Goal: Task Accomplishment & Management: Complete application form

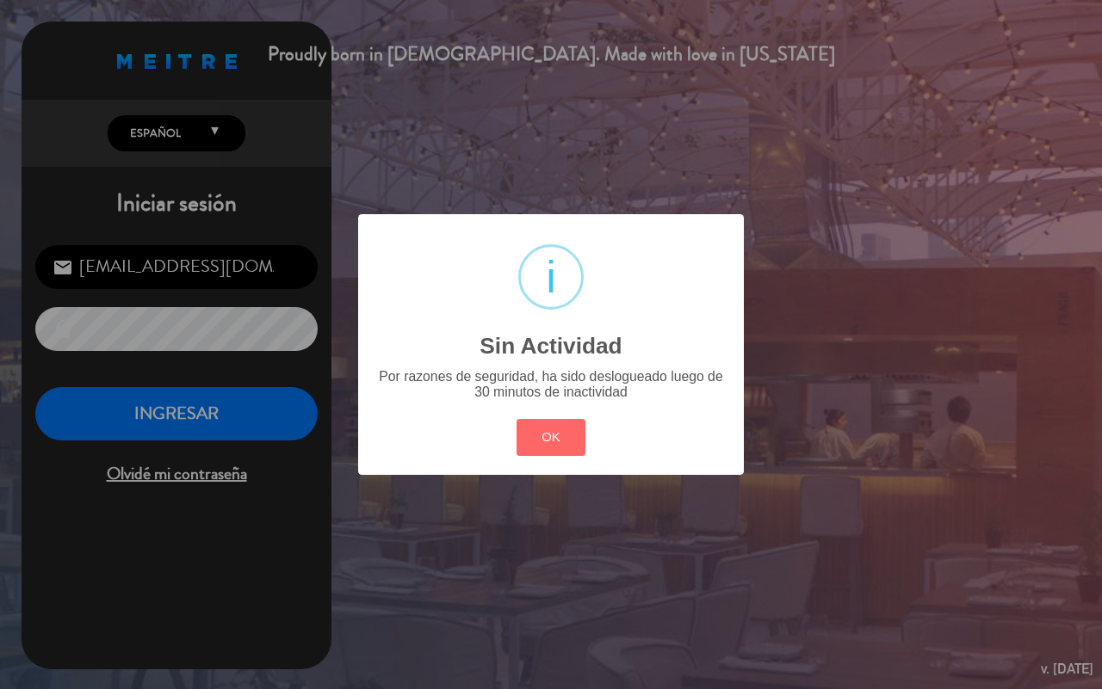
click at [541, 452] on button "OK" at bounding box center [551, 437] width 70 height 37
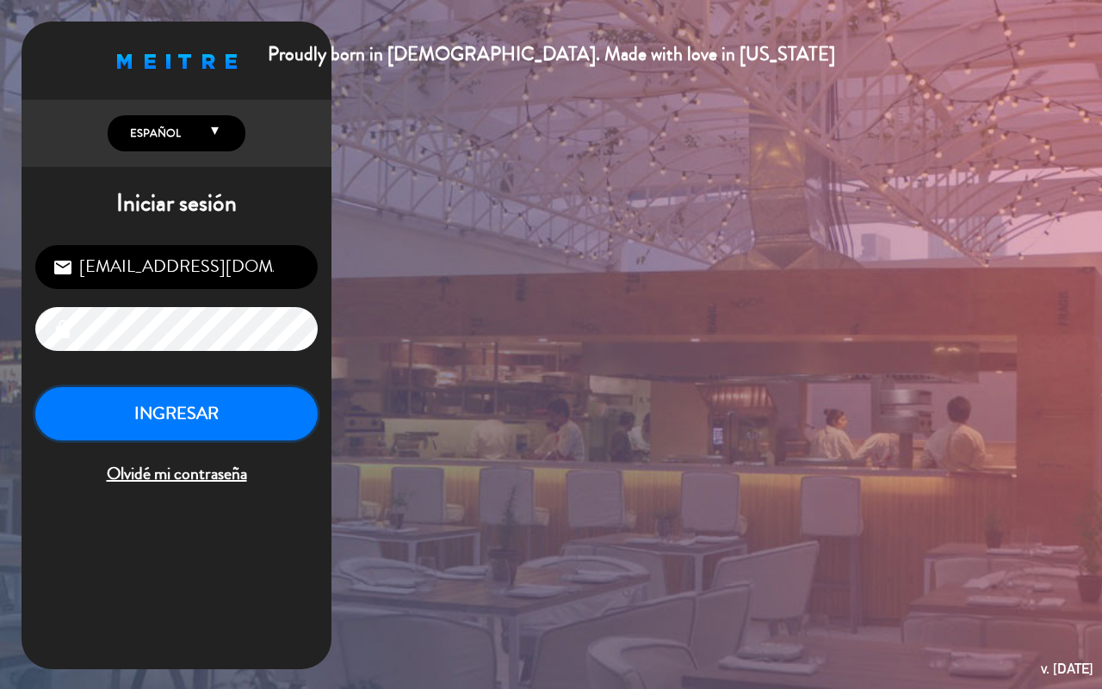
click at [231, 411] on button "INGRESAR" at bounding box center [176, 414] width 282 height 54
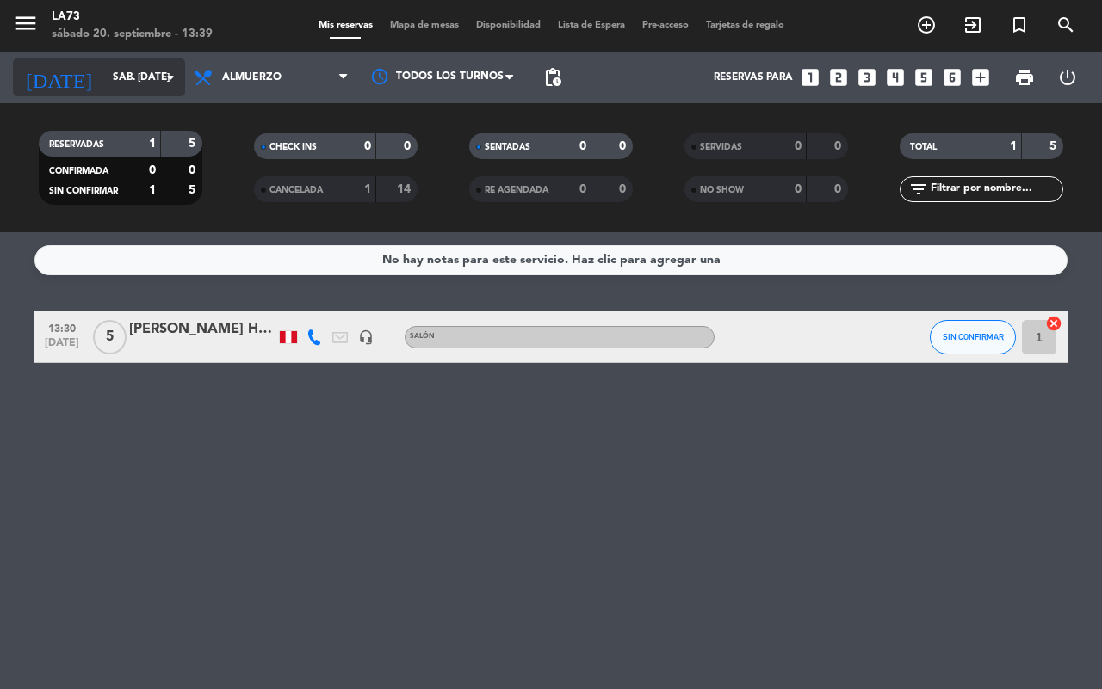
click at [129, 76] on input "sáb. [DATE]" at bounding box center [172, 77] width 137 height 29
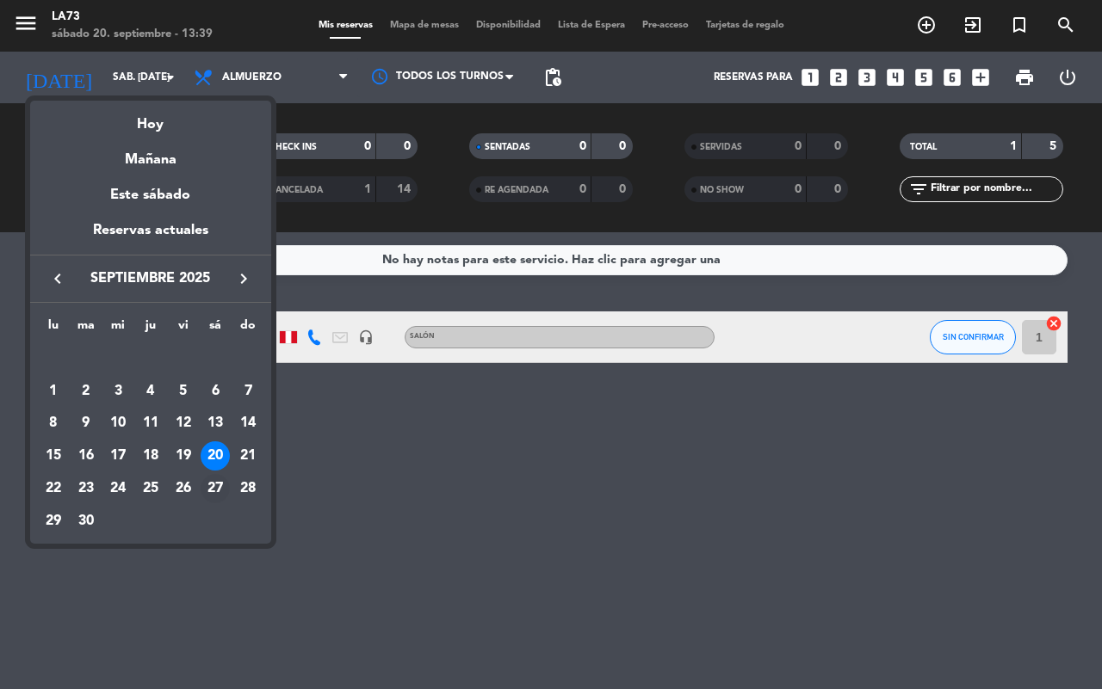
click at [212, 491] on div "27" at bounding box center [215, 488] width 29 height 29
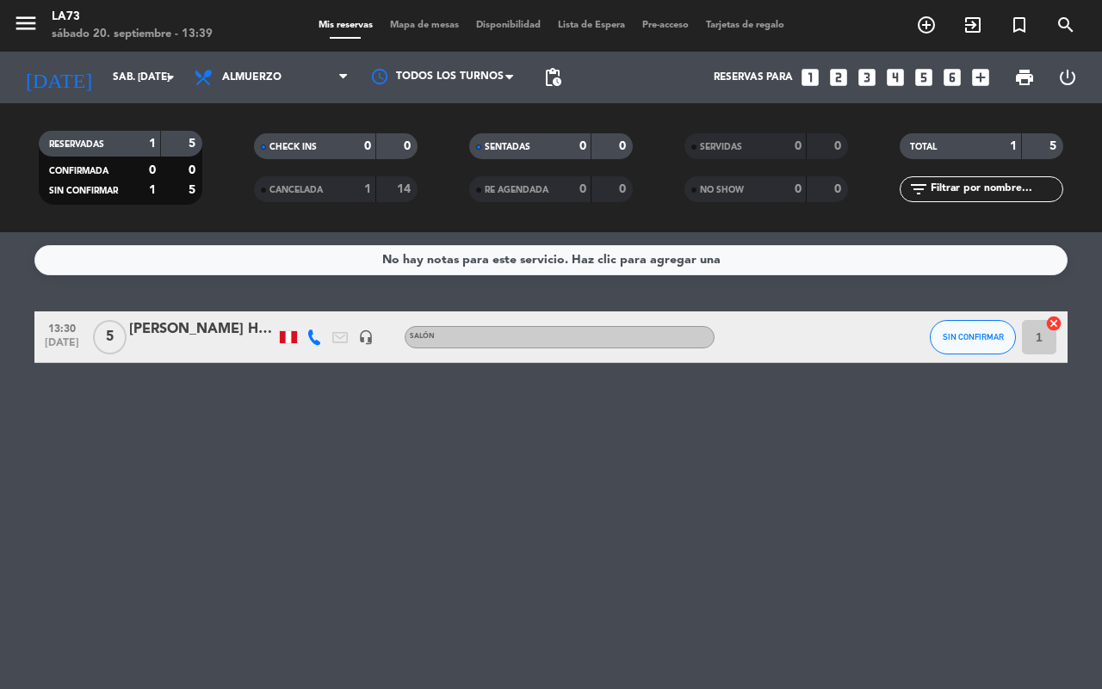
type input "sáb. [DATE]"
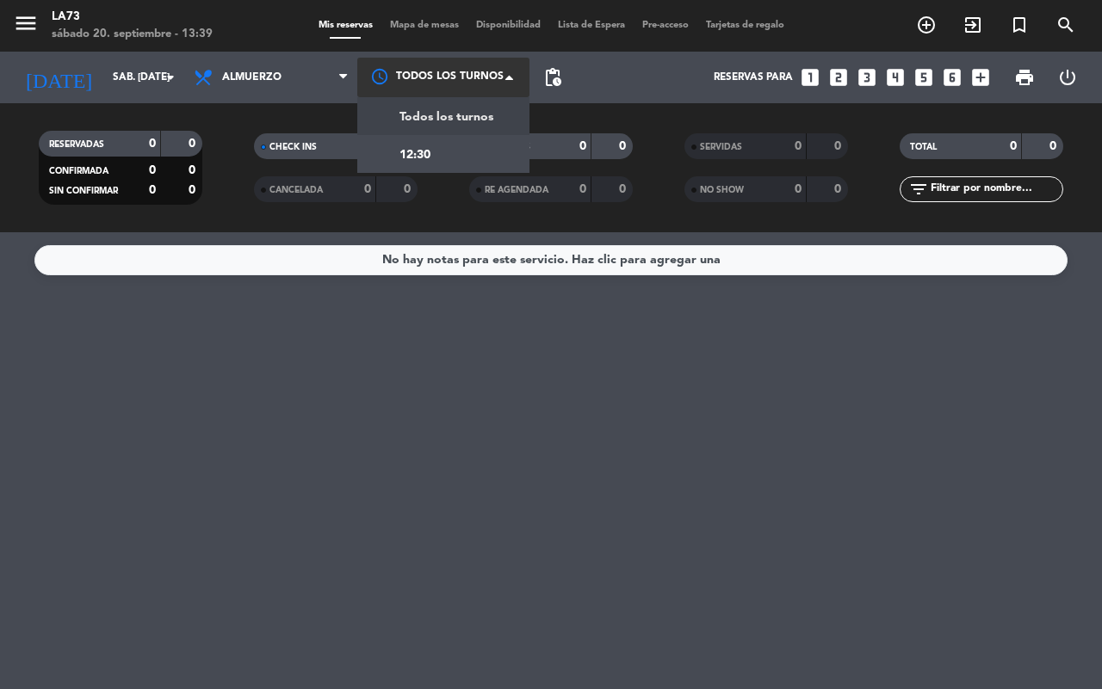
click at [359, 83] on div at bounding box center [443, 77] width 172 height 39
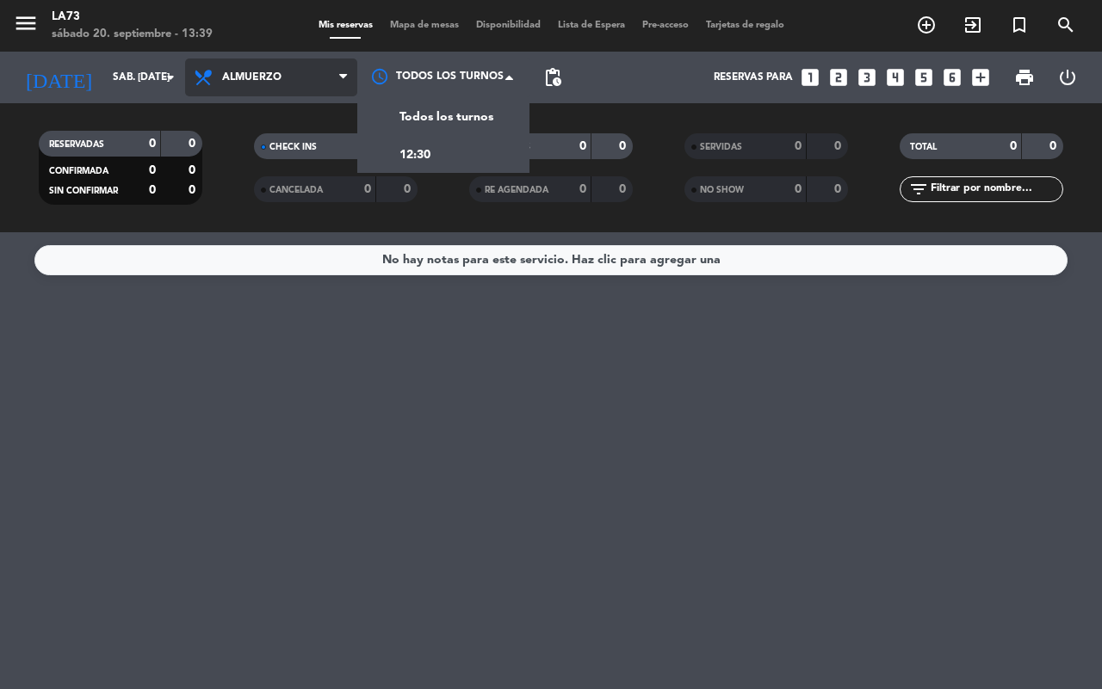
click at [345, 78] on icon at bounding box center [343, 78] width 8 height 14
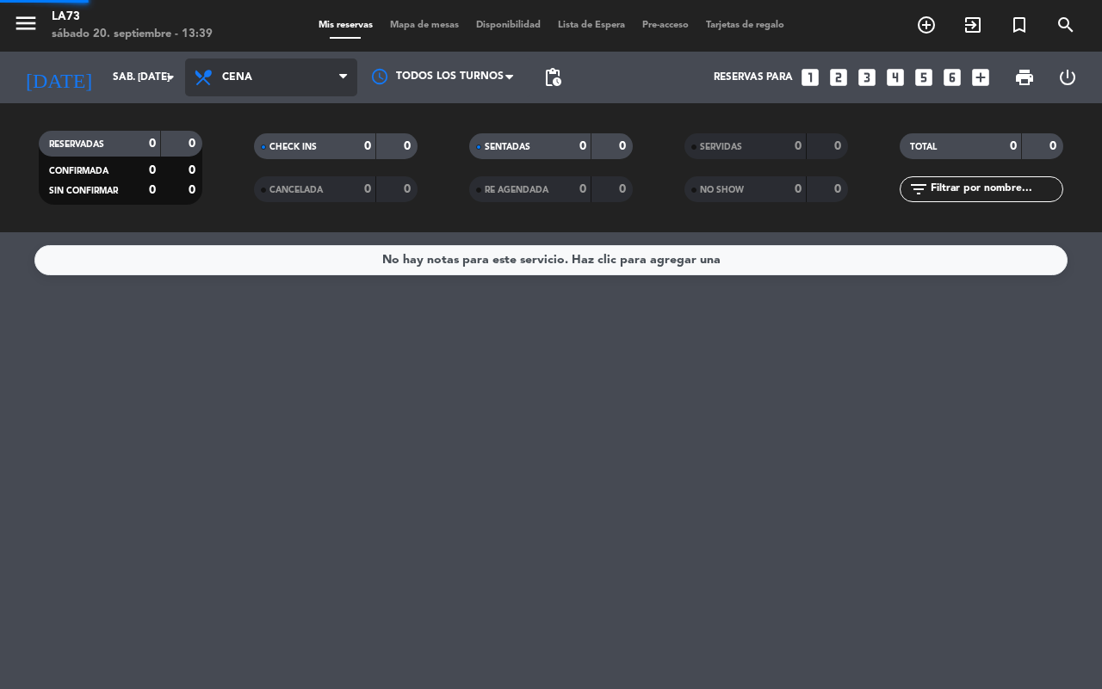
click at [310, 182] on div "menu LA73 sábado 20. septiembre - 13:39 Mis reservas Mapa de mesas Disponibilid…" at bounding box center [551, 116] width 1102 height 232
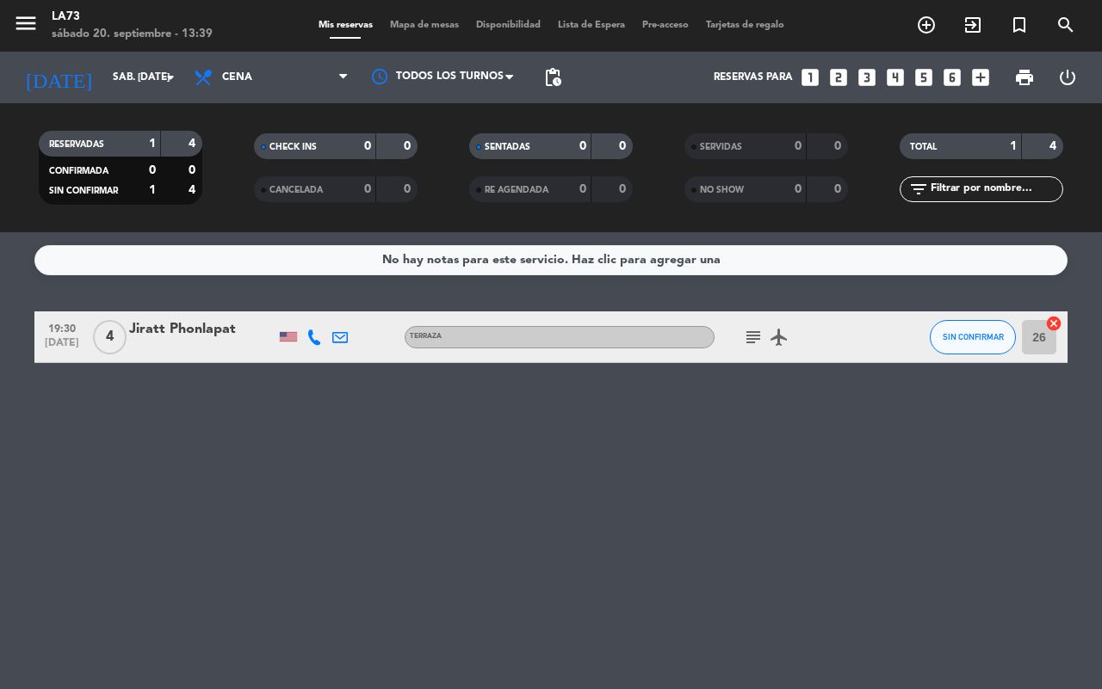
click at [832, 77] on icon "looks_two" at bounding box center [838, 77] width 22 height 22
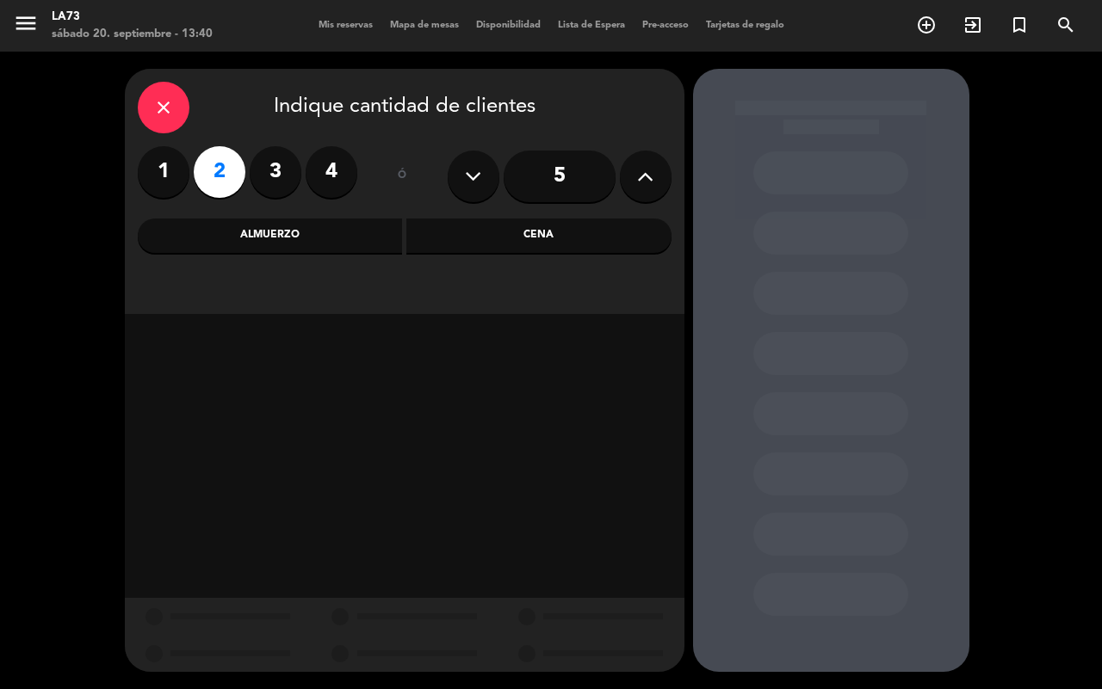
click at [551, 243] on div "Cena" at bounding box center [538, 236] width 265 height 34
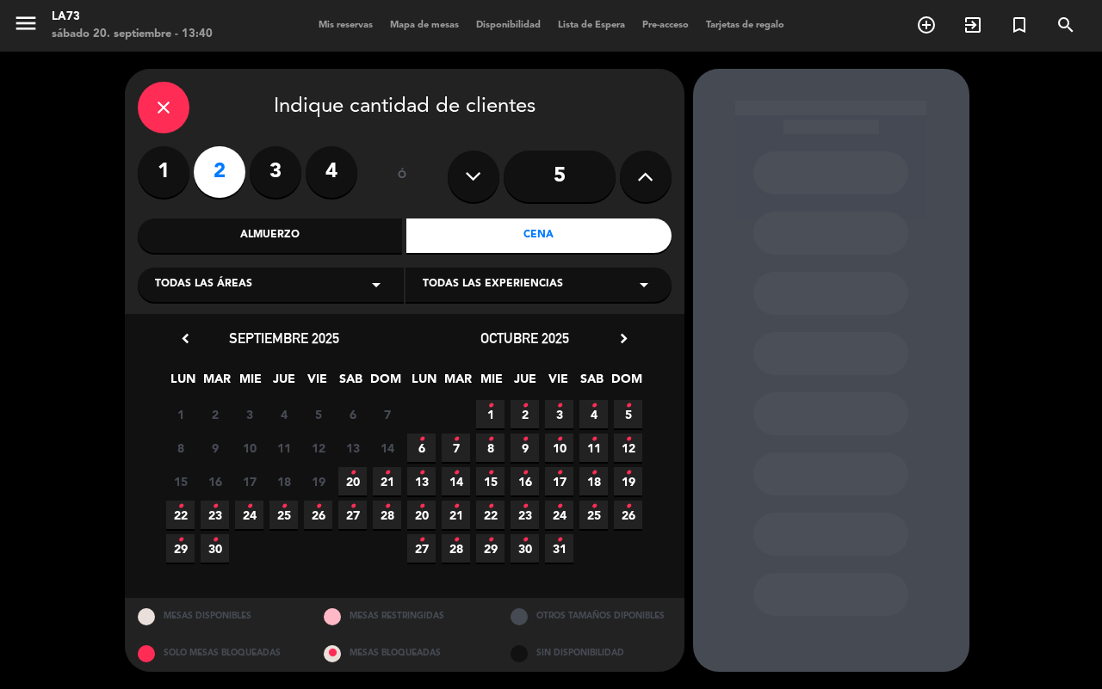
click at [357, 510] on span "27 •" at bounding box center [352, 515] width 28 height 28
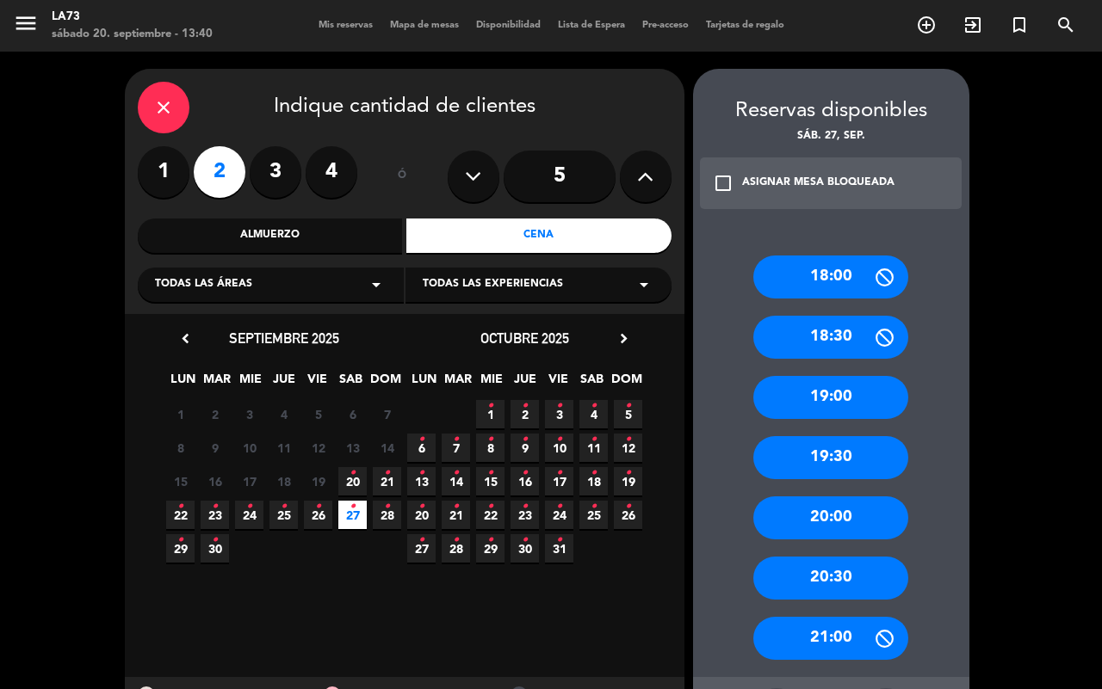
click at [828, 510] on div "20:00" at bounding box center [830, 518] width 155 height 43
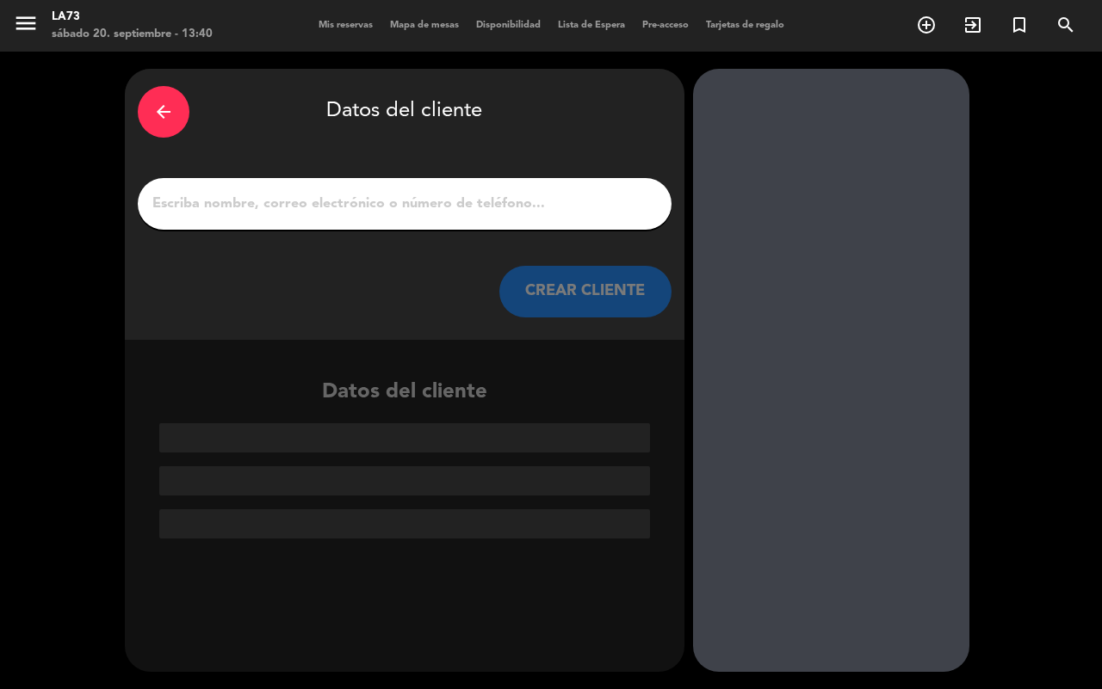
click at [308, 205] on input "1" at bounding box center [405, 204] width 508 height 24
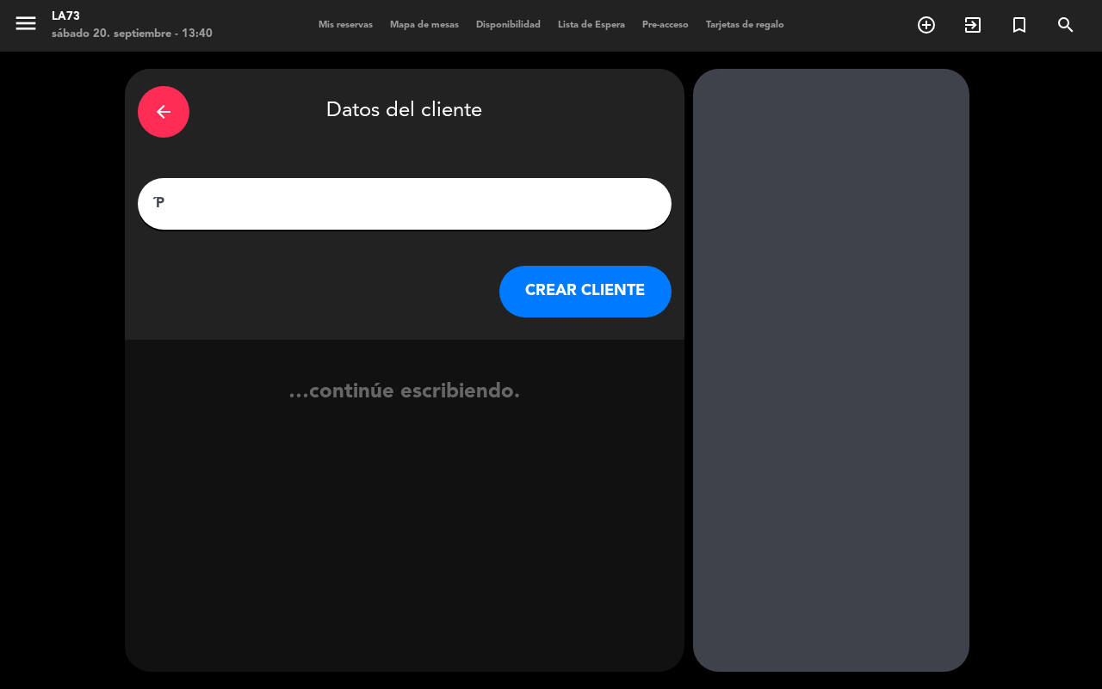
type input "´"
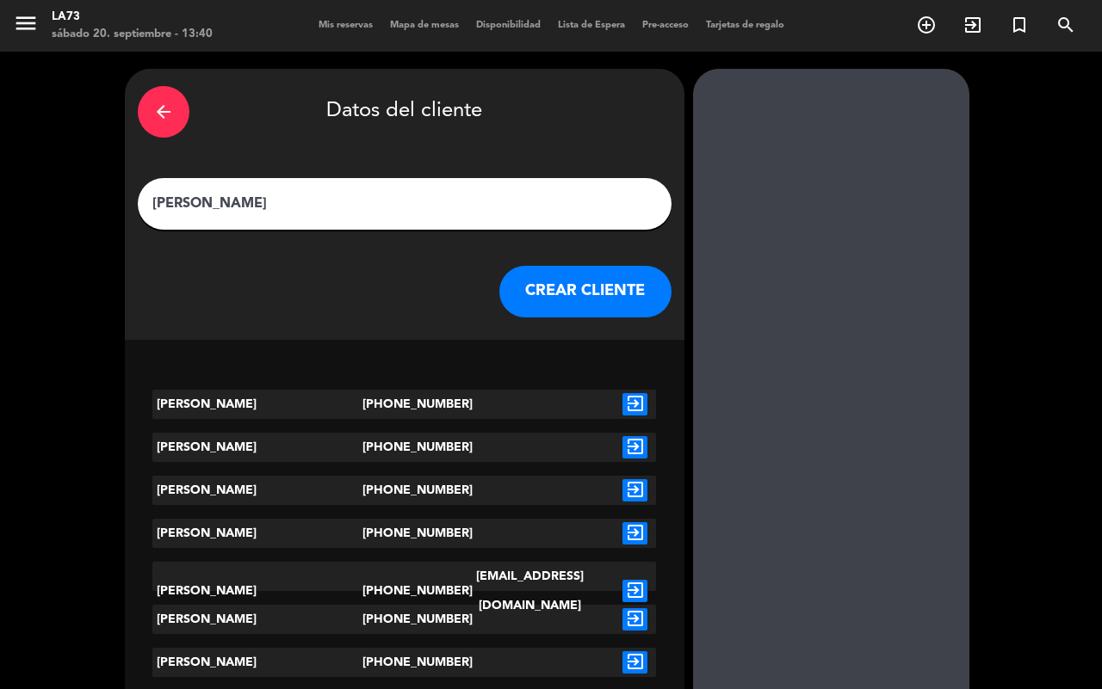
type input "[PERSON_NAME]"
click at [635, 402] on icon "exit_to_app" at bounding box center [634, 404] width 25 height 22
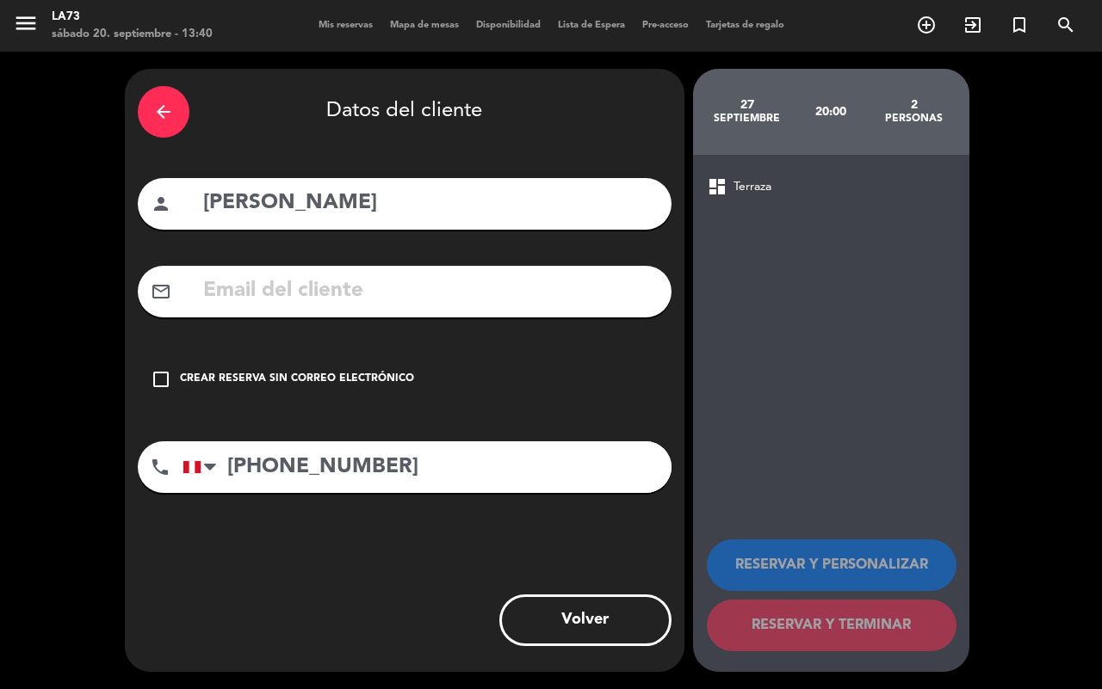
click at [216, 205] on input "[PERSON_NAME]" at bounding box center [429, 203] width 457 height 35
click at [293, 205] on input "[PERSON_NAME]" at bounding box center [429, 203] width 457 height 35
type input "[PERSON_NAME]"
click at [166, 386] on icon "check_box_outline_blank" at bounding box center [161, 379] width 21 height 21
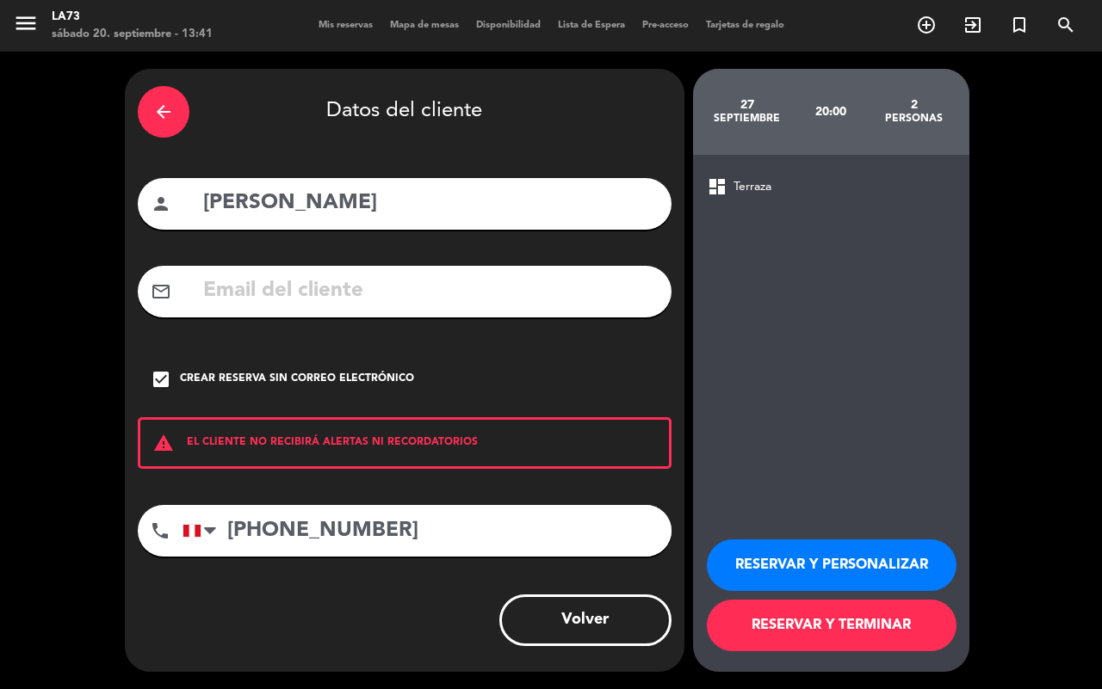
click at [852, 557] on button "RESERVAR Y PERSONALIZAR" at bounding box center [832, 566] width 250 height 52
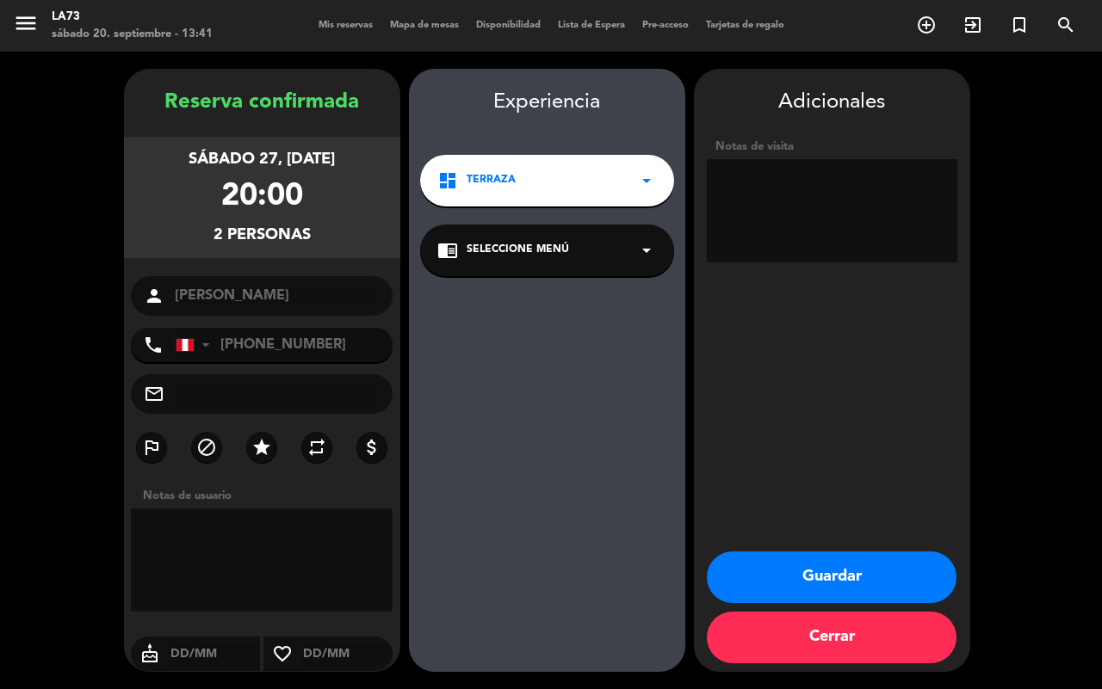
click at [547, 161] on div "dashboard Terraza arrow_drop_down" at bounding box center [547, 181] width 254 height 52
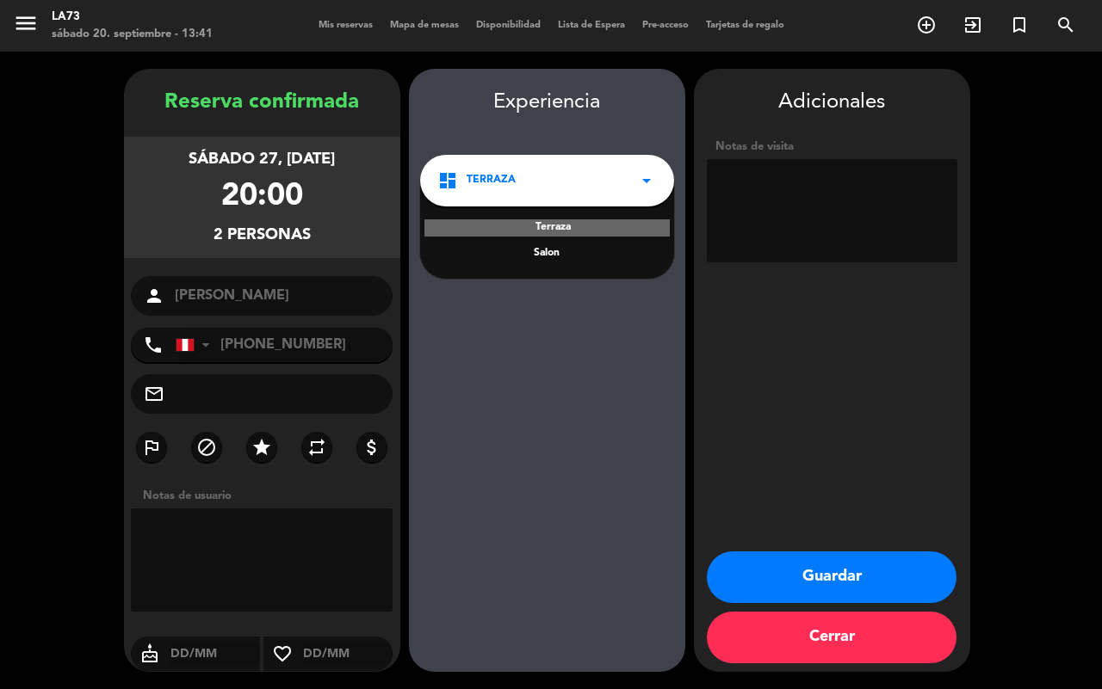
click at [535, 247] on div "Salon" at bounding box center [546, 253] width 219 height 17
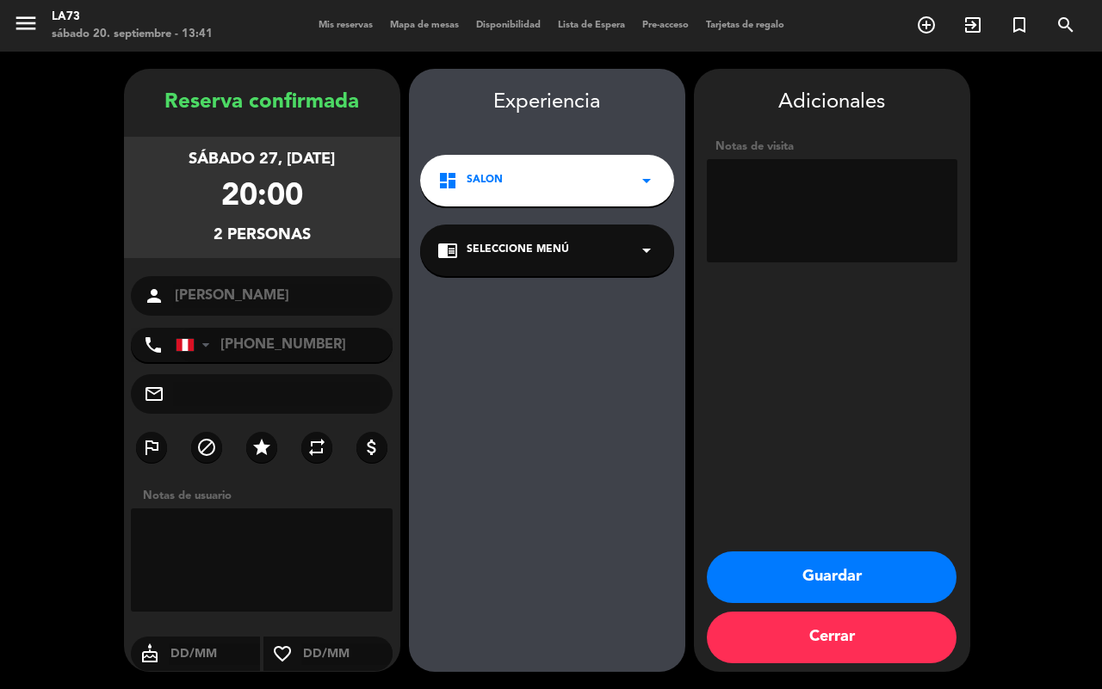
click at [819, 170] on textarea at bounding box center [832, 210] width 250 height 103
type textarea "b"
type textarea "V"
type textarea "Barra del medio"
click at [218, 529] on textarea at bounding box center [262, 560] width 263 height 103
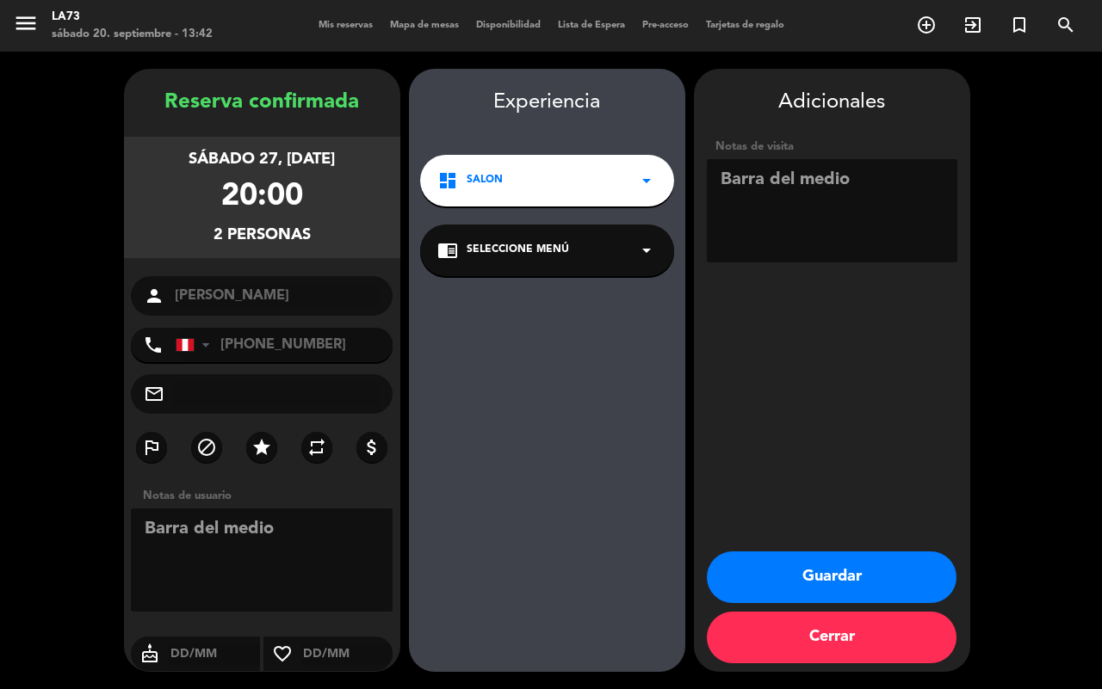
type textarea "Barra del medio"
click at [810, 562] on button "Guardar" at bounding box center [832, 578] width 250 height 52
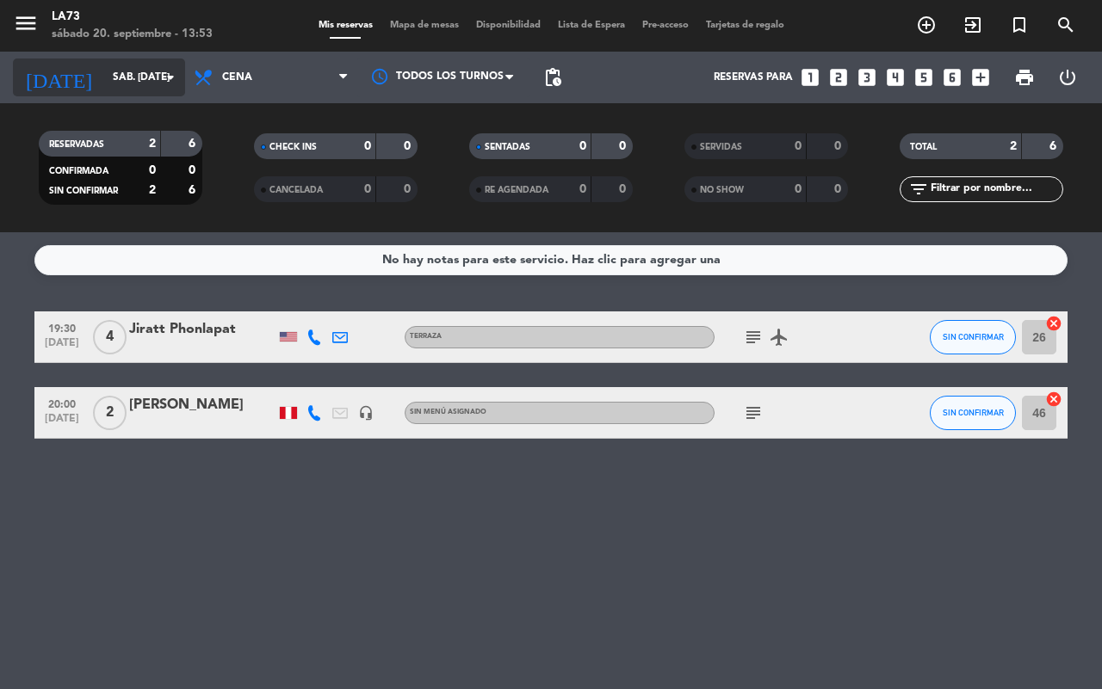
click at [131, 79] on input "sáb. [DATE]" at bounding box center [172, 77] width 137 height 29
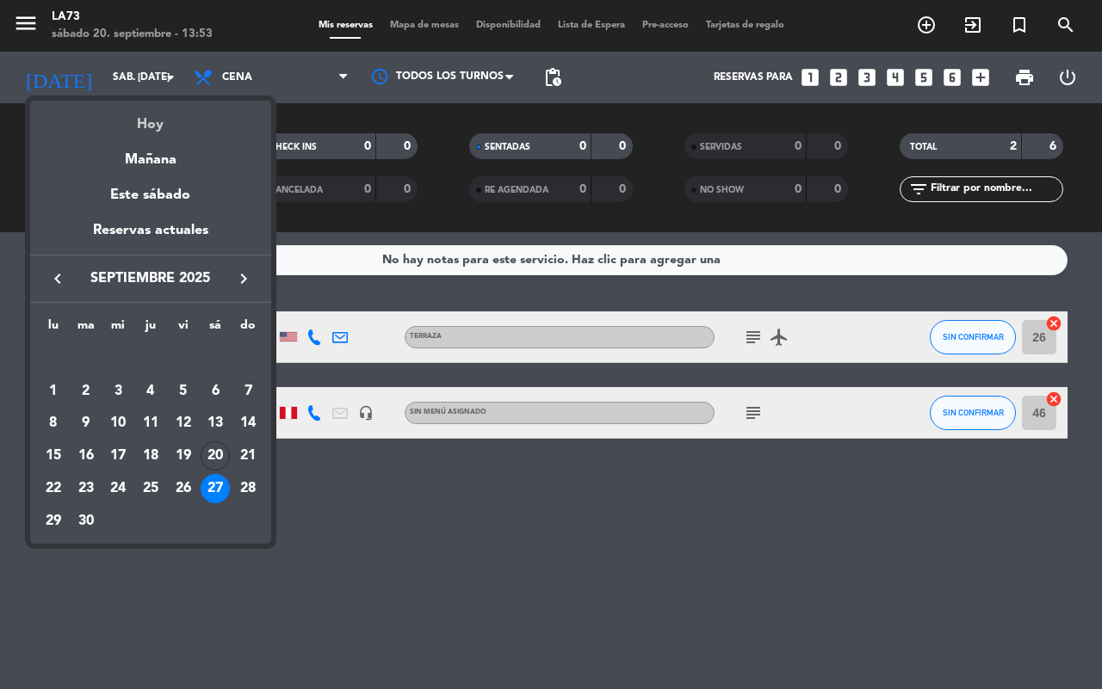
click at [168, 126] on div "Hoy" at bounding box center [150, 118] width 241 height 35
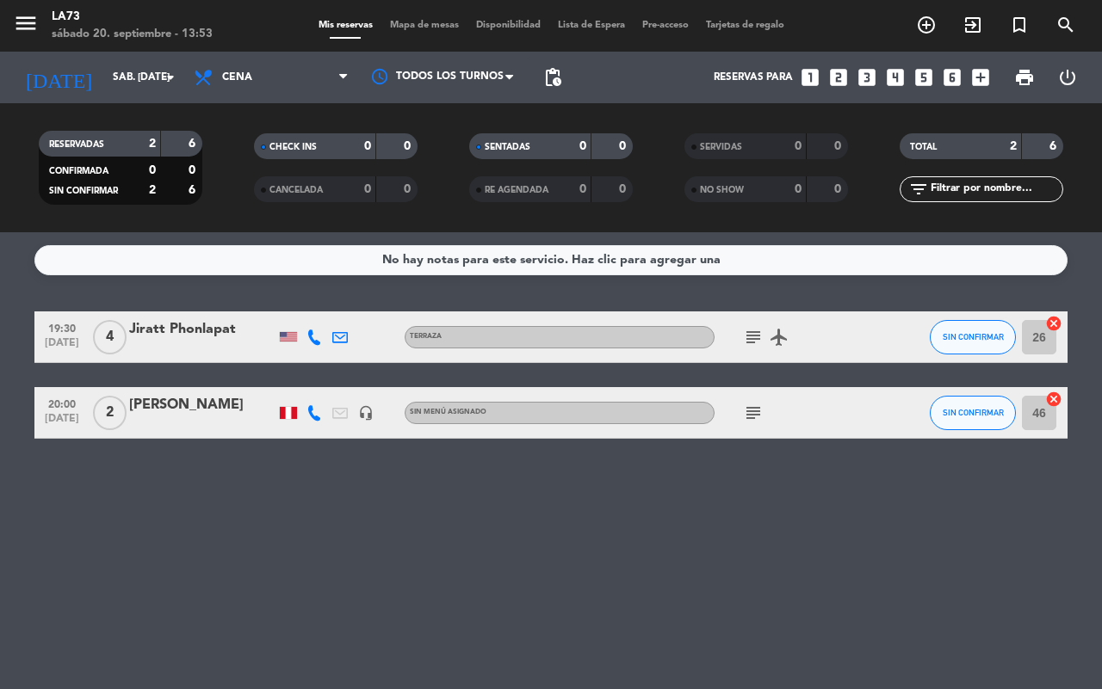
type input "sáb. [DATE]"
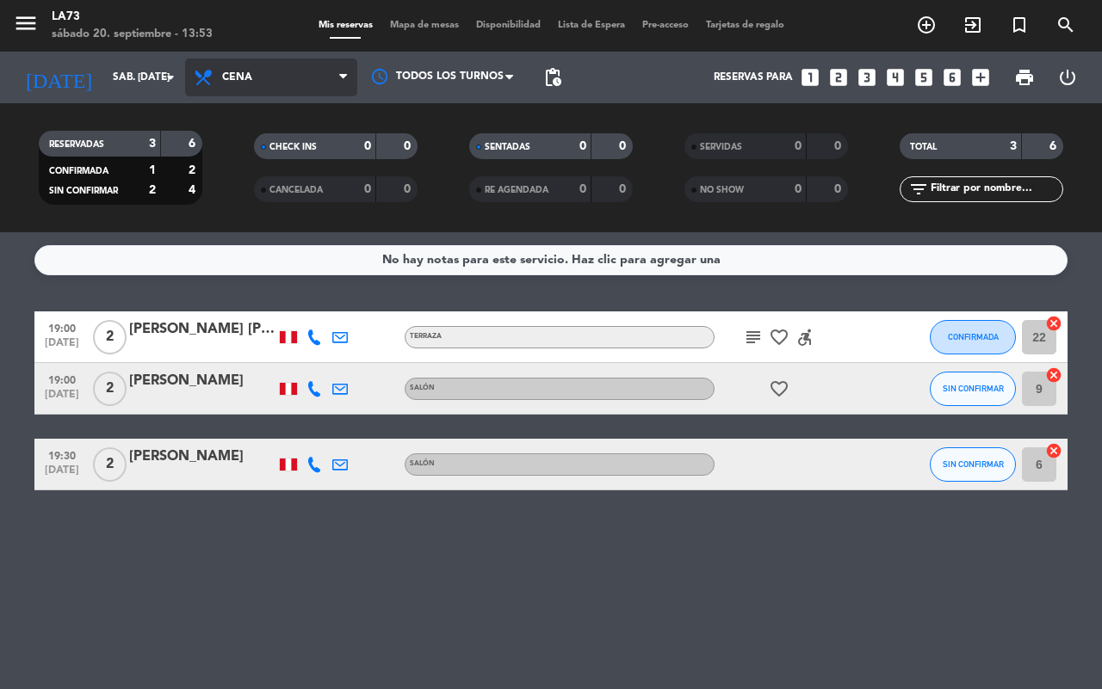
click at [301, 76] on span "Cena" at bounding box center [271, 78] width 172 height 38
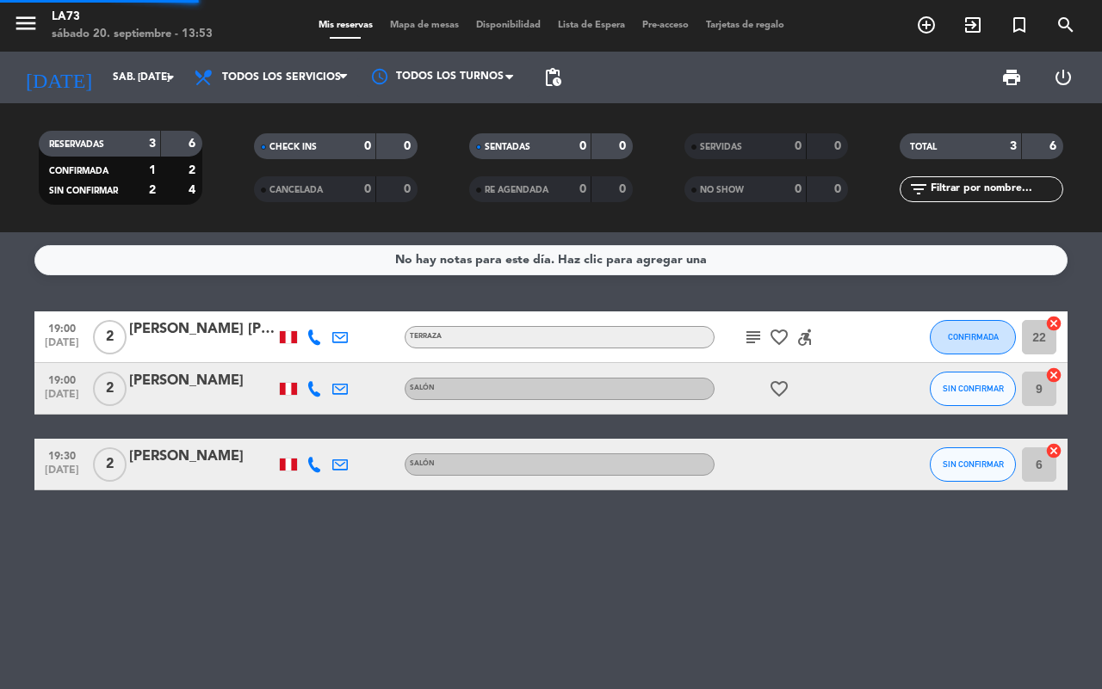
click at [291, 114] on div "menu LA73 sábado 20. septiembre - 13:53 Mis reservas Mapa de mesas Disponibilid…" at bounding box center [551, 116] width 1102 height 232
